Goal: Consume media (video, audio)

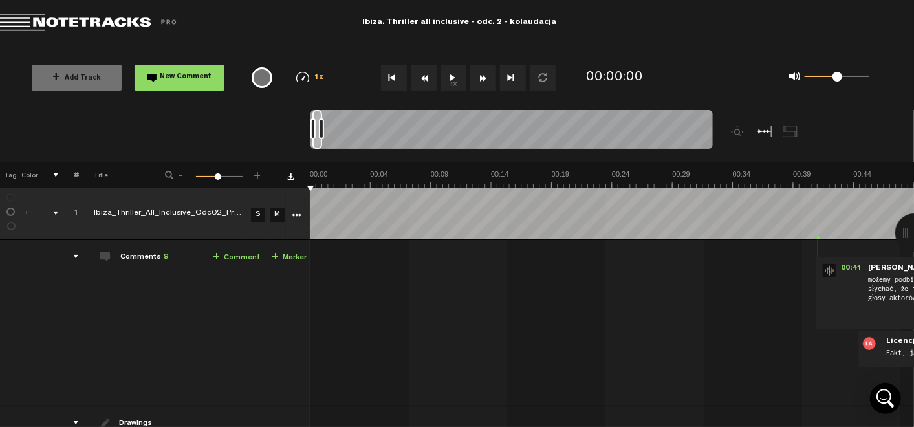
click at [452, 76] on button "1x" at bounding box center [454, 78] width 26 height 26
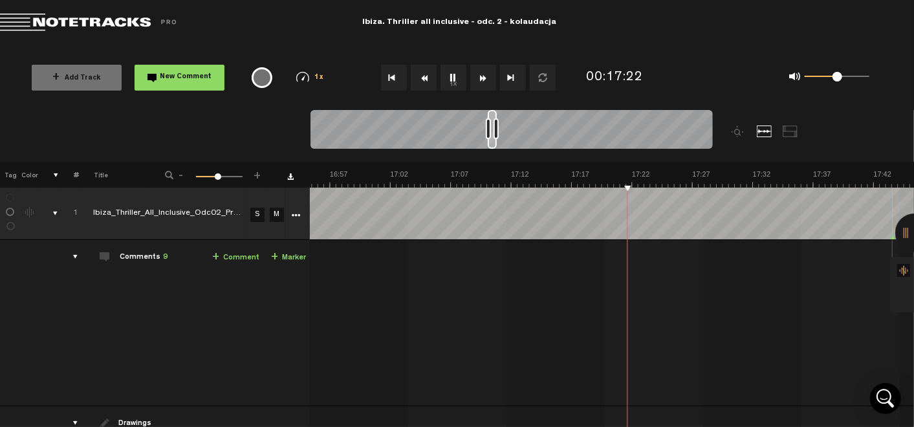
scroll to position [0, 12290]
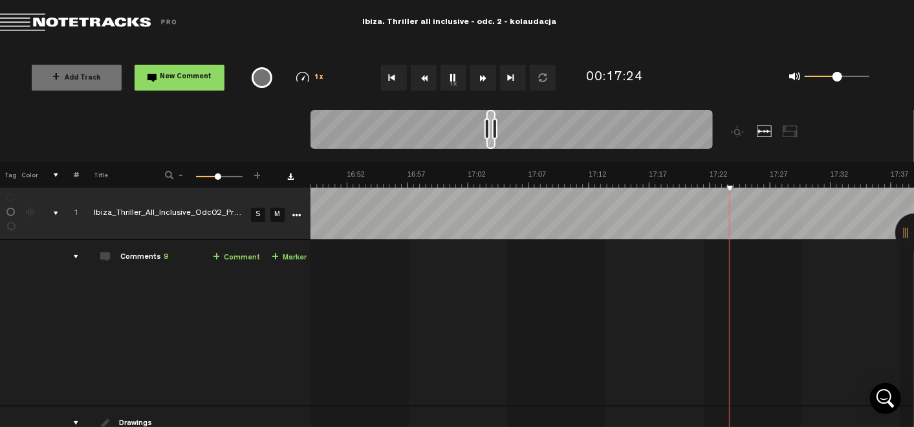
click at [455, 79] on button "1x" at bounding box center [454, 78] width 26 height 26
